Goal: Browse casually: Explore the website without a specific task or goal

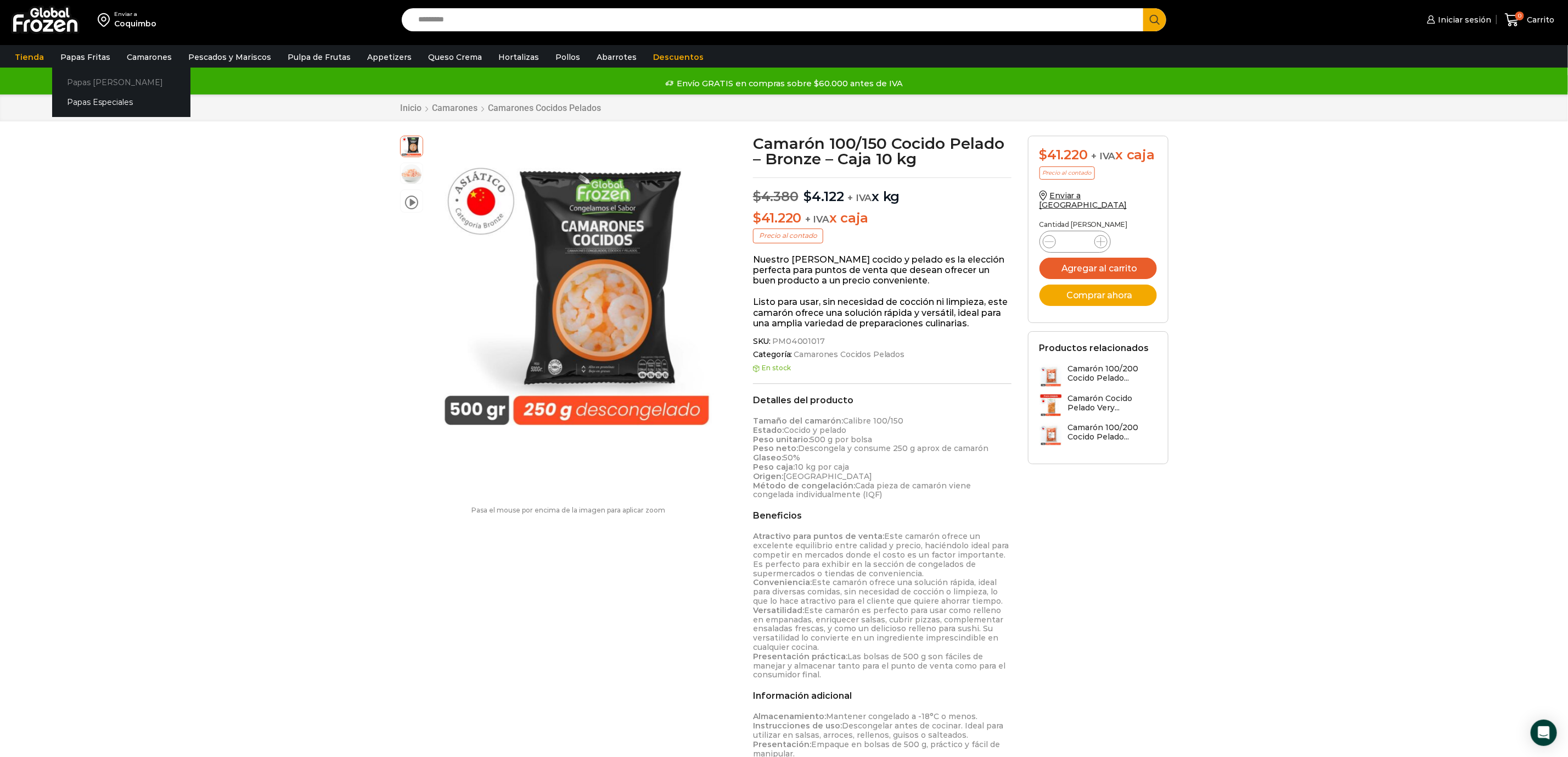
click at [101, 82] on link "Papas [PERSON_NAME]" at bounding box center [121, 82] width 138 height 20
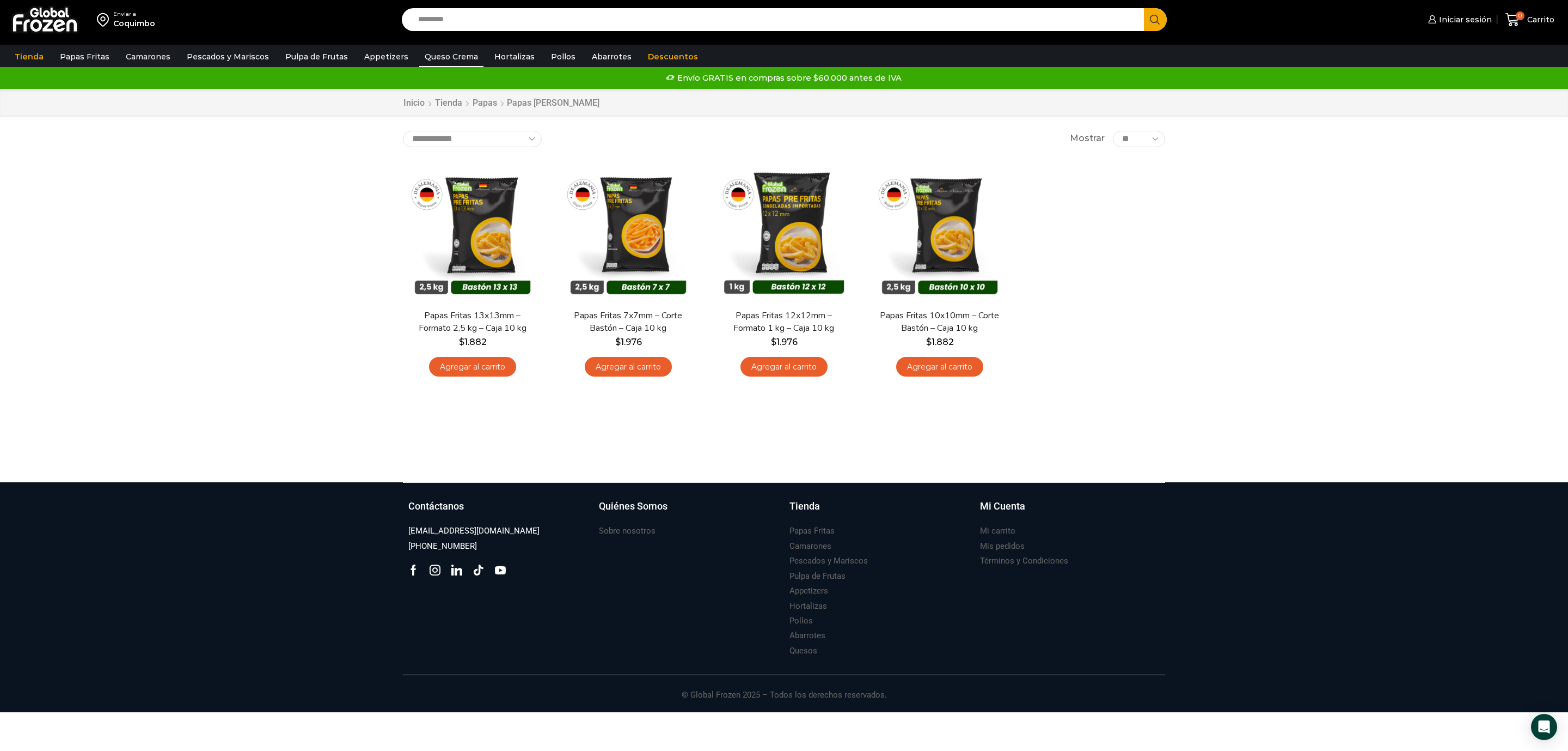
click at [446, 52] on link "Queso Crema" at bounding box center [452, 57] width 65 height 21
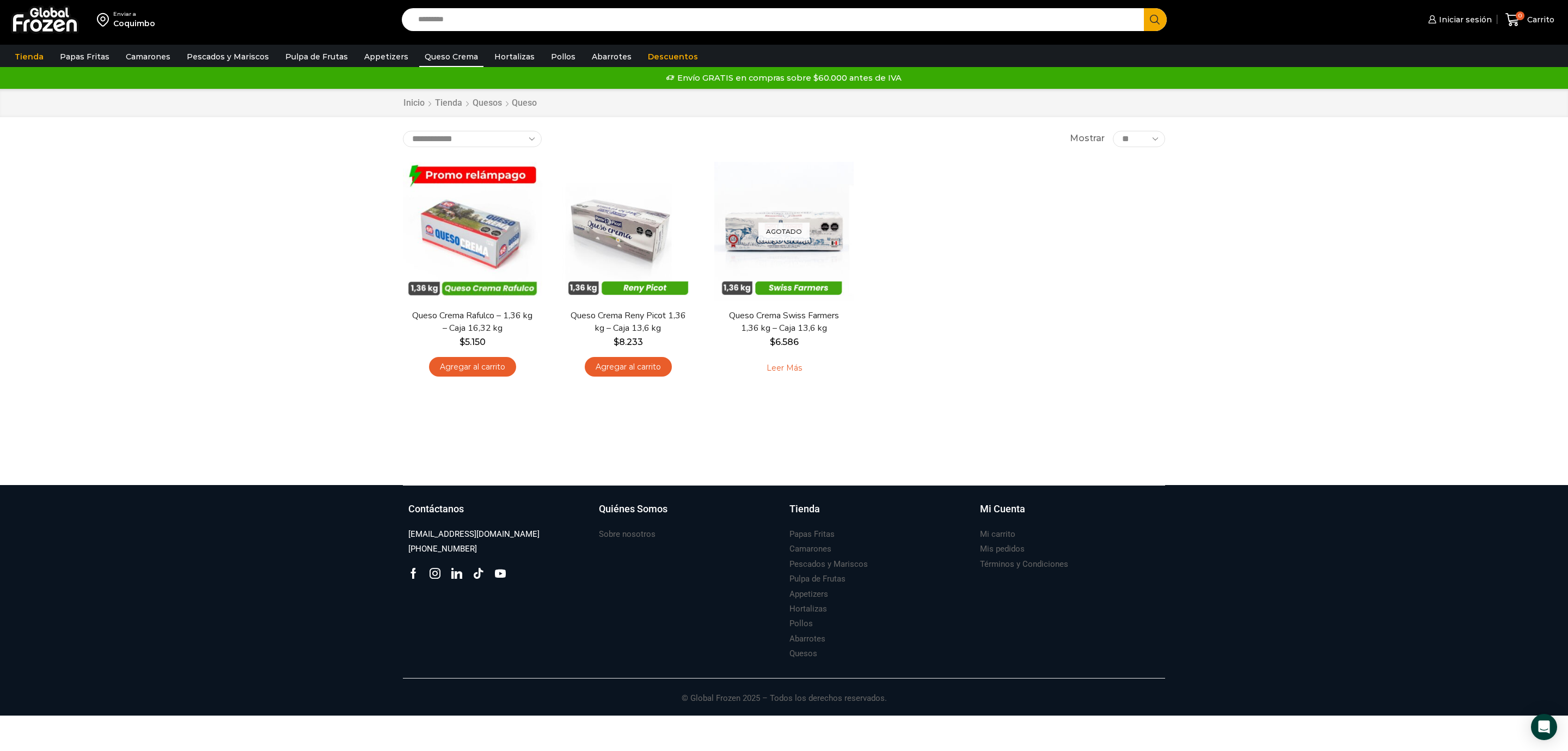
click at [928, 384] on div "En stock Vista Rápida Queso Crema Rafulco – 1,36 kg – Caja 16,32 kg $ 5.150 Agr…" at bounding box center [783, 273] width 779 height 241
click at [500, 253] on img at bounding box center [472, 228] width 141 height 141
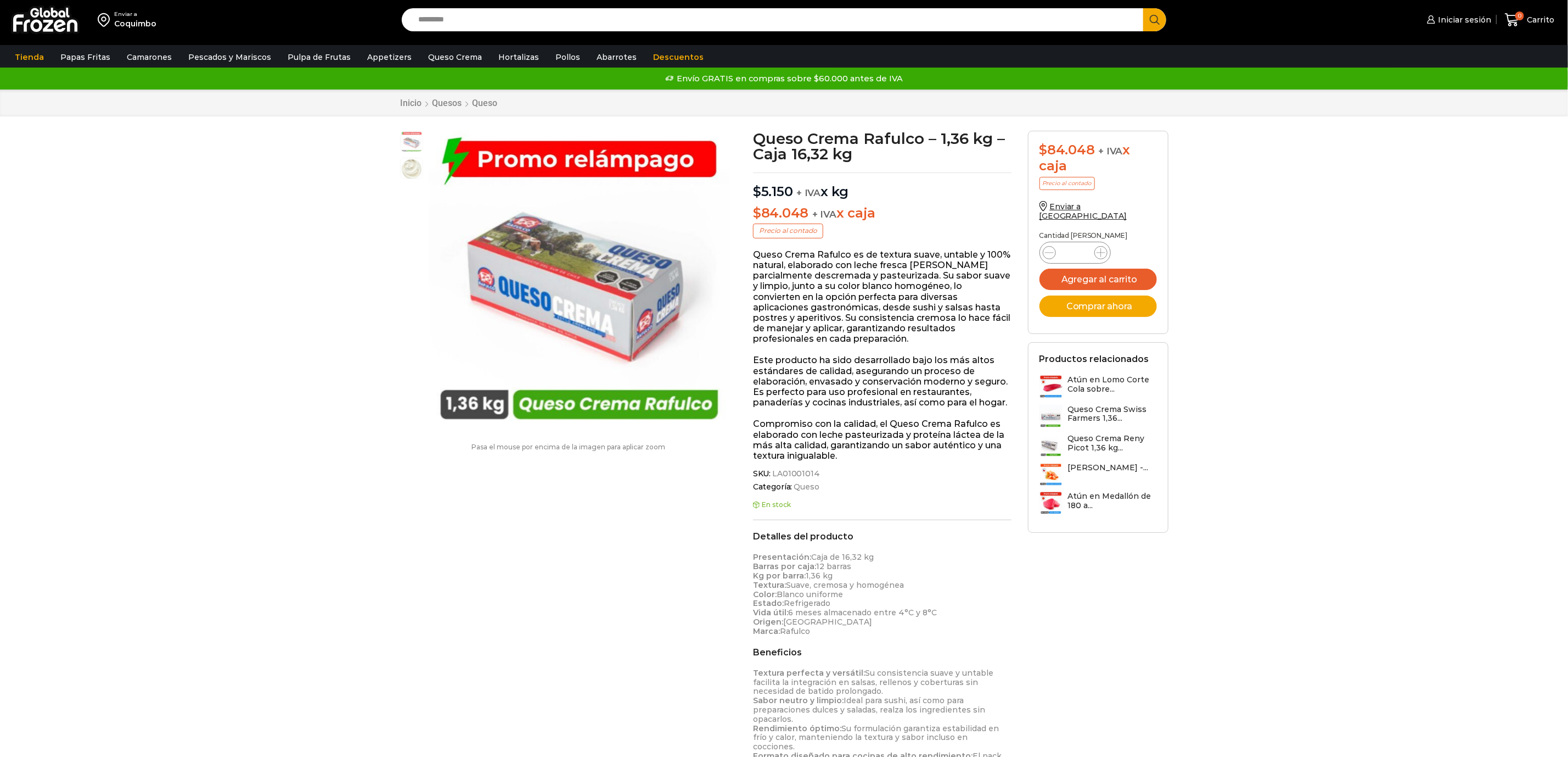
scroll to position [1, 0]
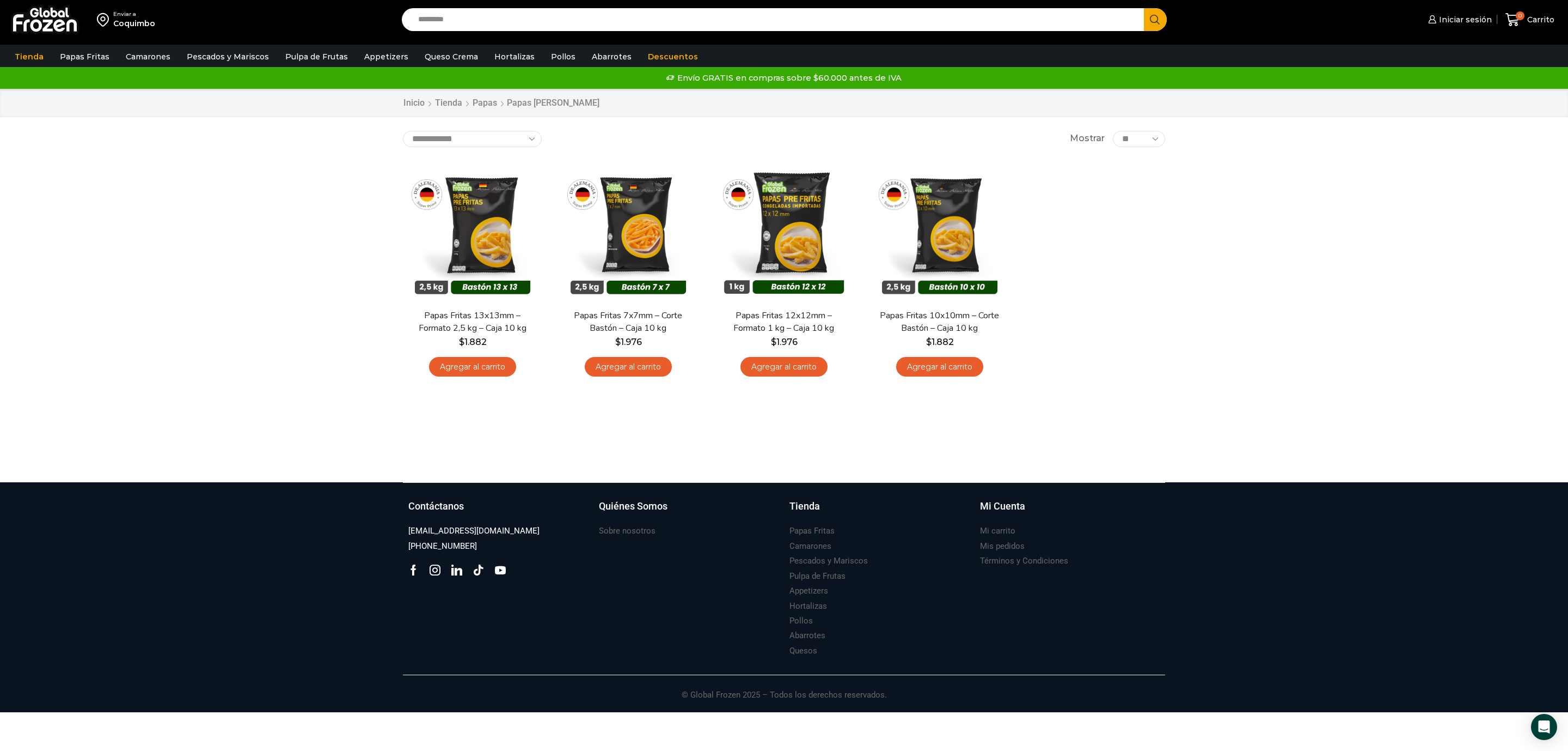
click at [49, 15] on img at bounding box center [45, 19] width 68 height 29
